Goal: Information Seeking & Learning: Understand process/instructions

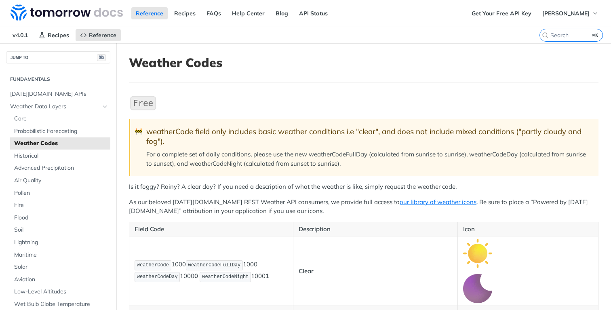
scroll to position [10, 0]
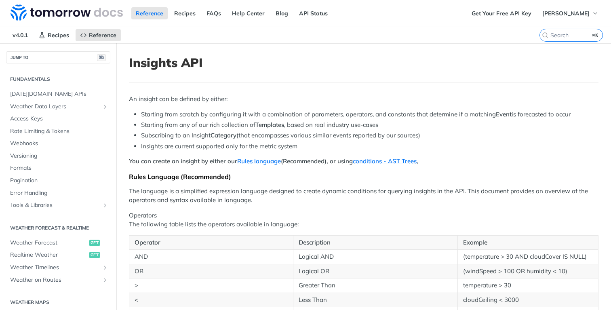
scroll to position [95, 0]
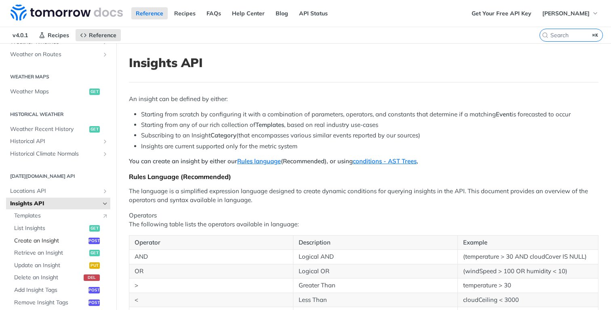
click at [52, 239] on span "Create an Insight" at bounding box center [50, 241] width 72 height 8
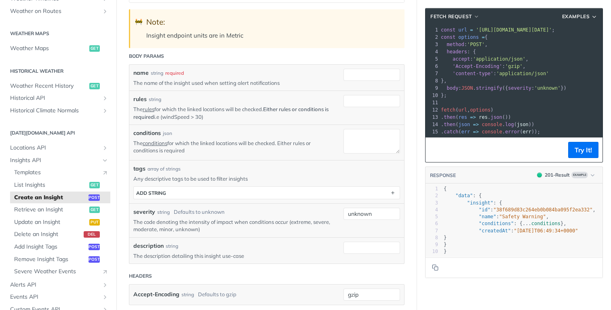
scroll to position [153, 0]
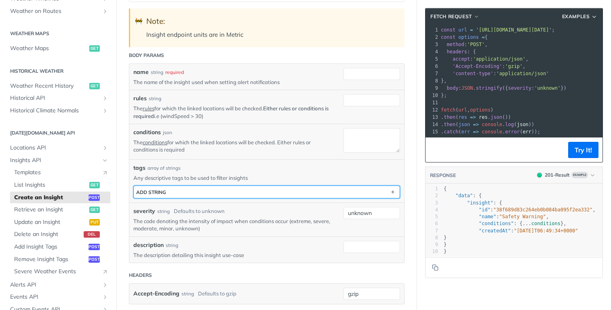
click at [260, 193] on button "ADD string" at bounding box center [267, 192] width 266 height 12
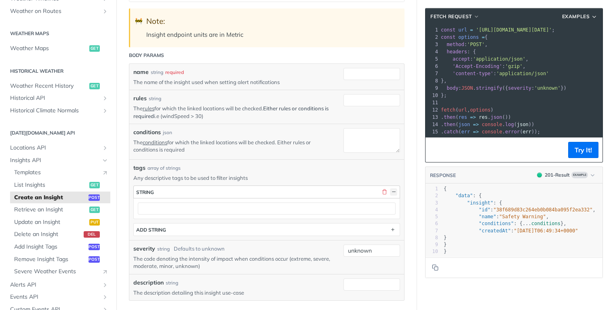
click at [395, 189] on button "button" at bounding box center [393, 191] width 7 height 7
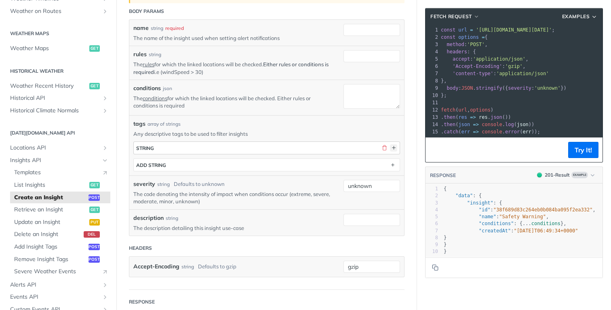
scroll to position [199, 0]
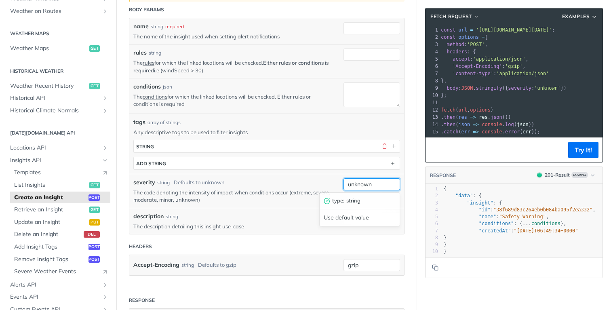
click at [364, 183] on input "unknown" at bounding box center [372, 184] width 57 height 12
click at [306, 193] on p "The code denoting the intensity of impact when conditions occur (extreme, sever…" at bounding box center [232, 196] width 198 height 15
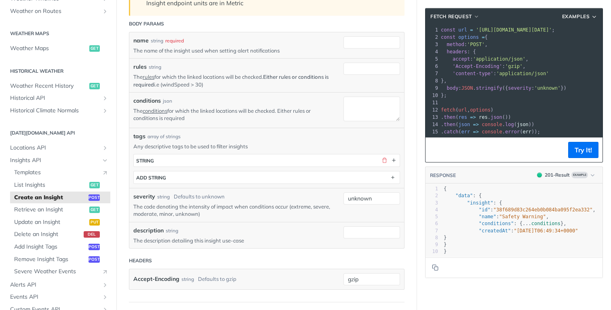
scroll to position [183, 0]
click at [544, 47] on pre "method : 'POST' ," at bounding box center [572, 44] width 266 height 7
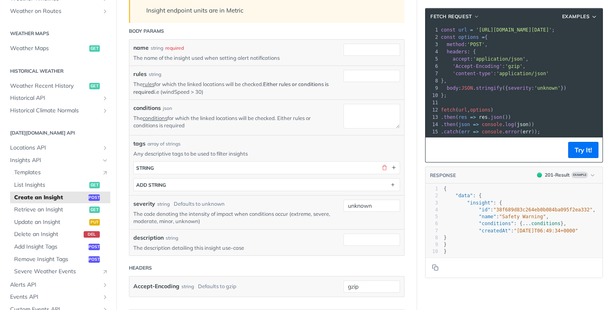
scroll to position [180, 0]
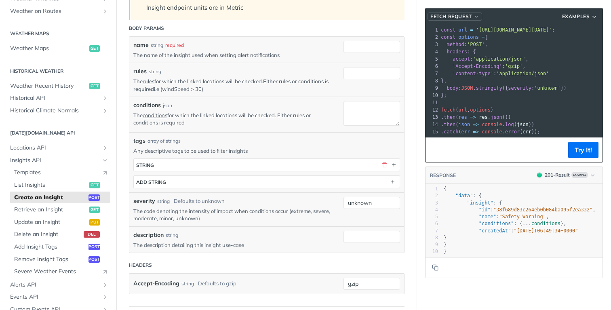
click at [470, 15] on span "fetch Request" at bounding box center [452, 16] width 42 height 7
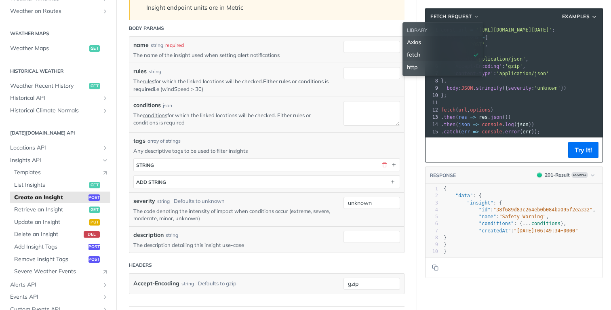
click at [453, 42] on div "Axios" at bounding box center [443, 42] width 72 height 8
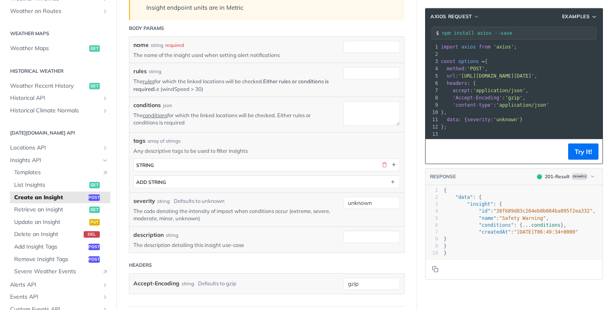
click at [520, 92] on span "'application/json'" at bounding box center [499, 91] width 53 height 6
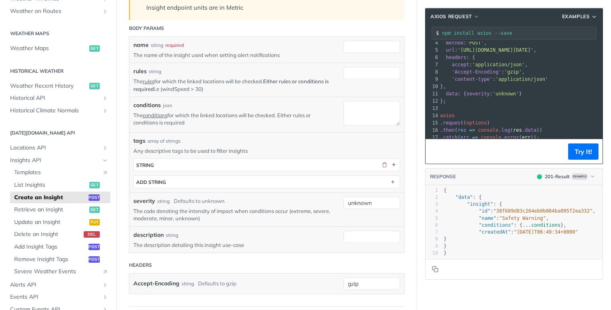
scroll to position [30, 0]
click at [465, 18] on span "Axios Request" at bounding box center [452, 16] width 42 height 7
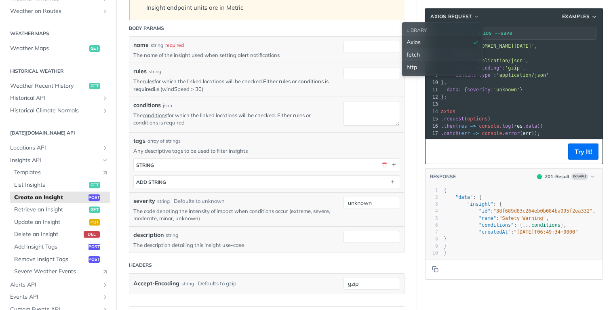
click at [445, 69] on div "http" at bounding box center [443, 67] width 72 height 8
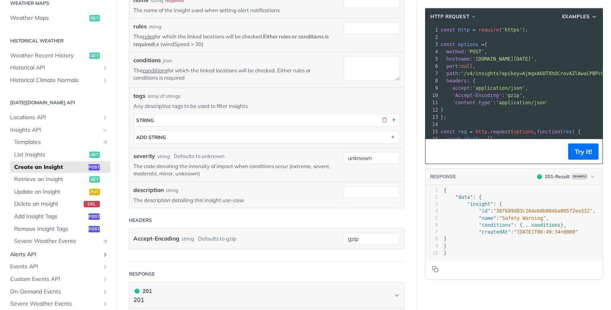
click at [46, 254] on span "Alerts API" at bounding box center [55, 255] width 90 height 8
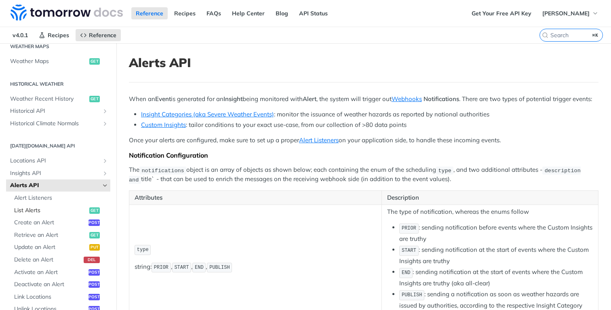
click at [54, 211] on span "List Alerts" at bounding box center [50, 211] width 73 height 8
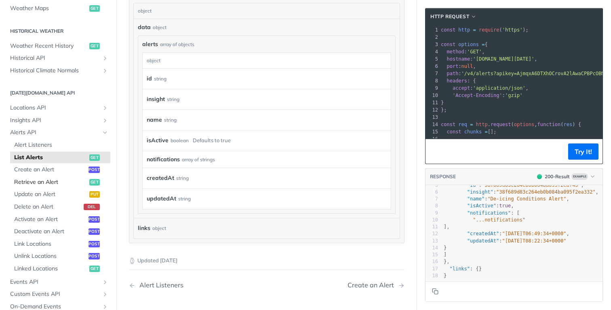
click at [48, 181] on span "Retrieve an Alert" at bounding box center [50, 182] width 73 height 8
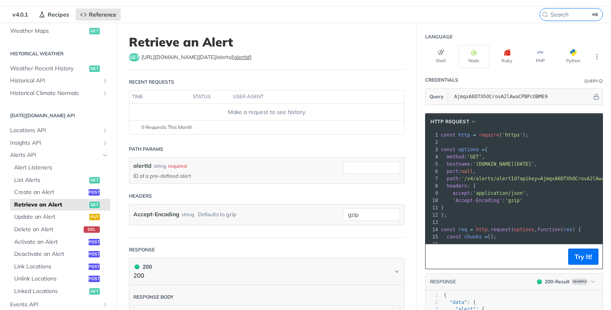
scroll to position [13, 0]
